Goal: Task Accomplishment & Management: Manage account settings

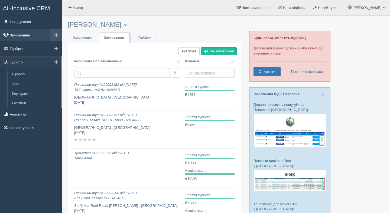
click at [24, 35] on link "Замовлення" at bounding box center [31, 35] width 62 height 12
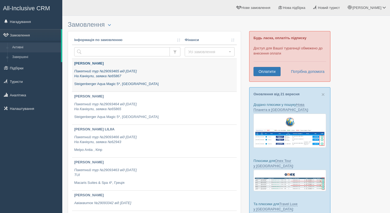
click at [97, 72] on icon "Пакетний тур №29093465 від 14.08.2025 На Канікули, заявка №65867" at bounding box center [105, 73] width 62 height 9
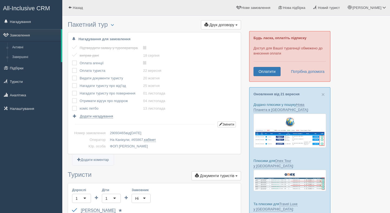
click at [72, 61] on label at bounding box center [72, 61] width 0 height 0
click at [0, 0] on input "checkbox" at bounding box center [0, 0] width 0 height 0
click at [72, 68] on label at bounding box center [72, 68] width 0 height 0
click at [0, 0] on input "checkbox" at bounding box center [0, 0] width 0 height 0
